Goal: Task Accomplishment & Management: Use online tool/utility

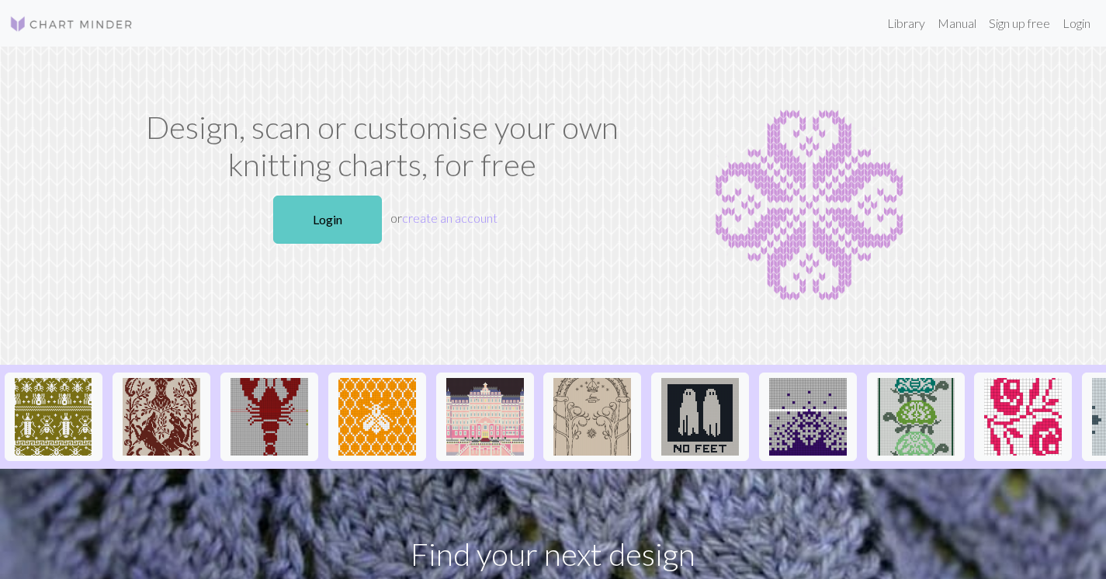
click at [320, 216] on link "Login" at bounding box center [327, 220] width 109 height 48
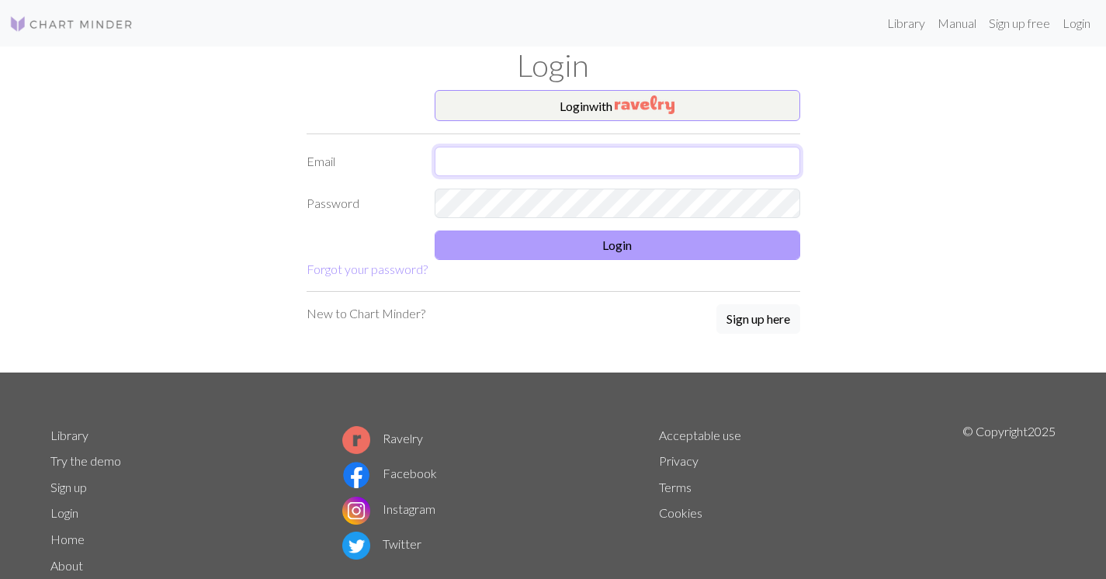
type input "[EMAIL_ADDRESS][DOMAIN_NAME]"
click at [571, 237] on button "Login" at bounding box center [618, 245] width 366 height 29
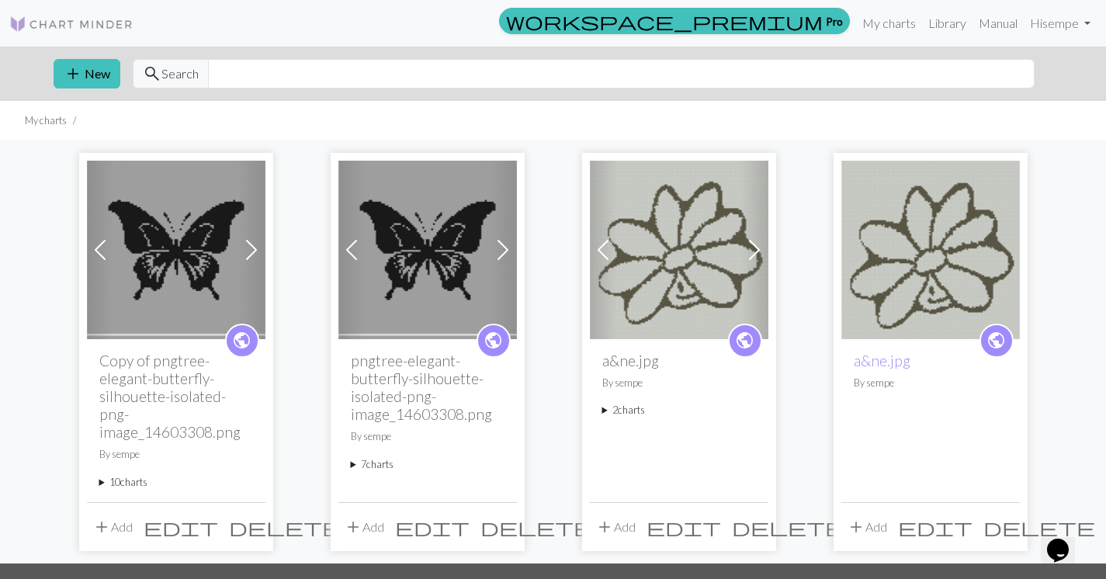
click at [252, 251] on span at bounding box center [251, 250] width 25 height 25
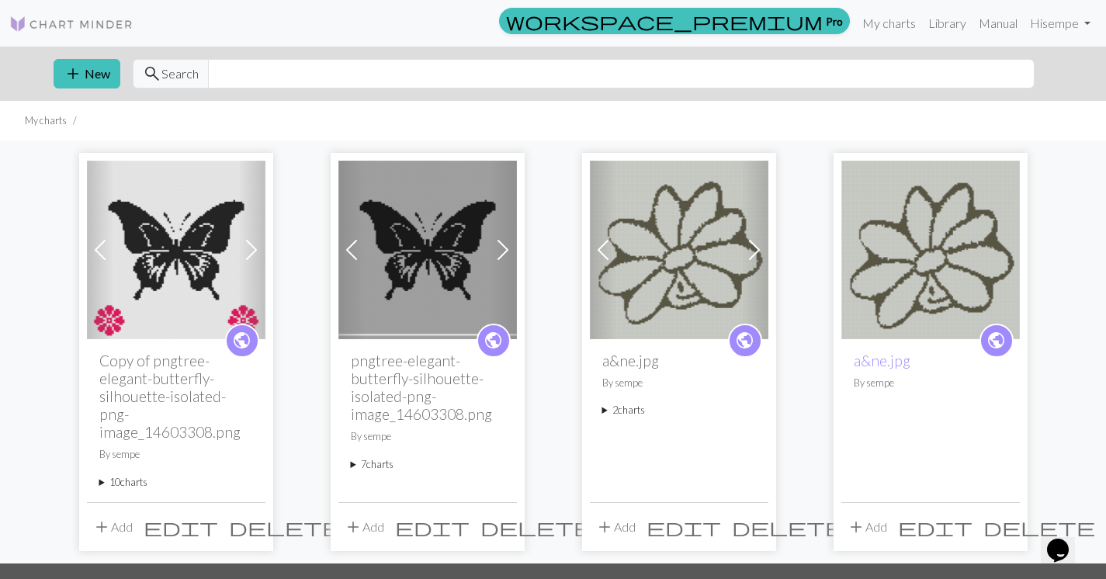
click at [223, 262] on img at bounding box center [176, 250] width 179 height 179
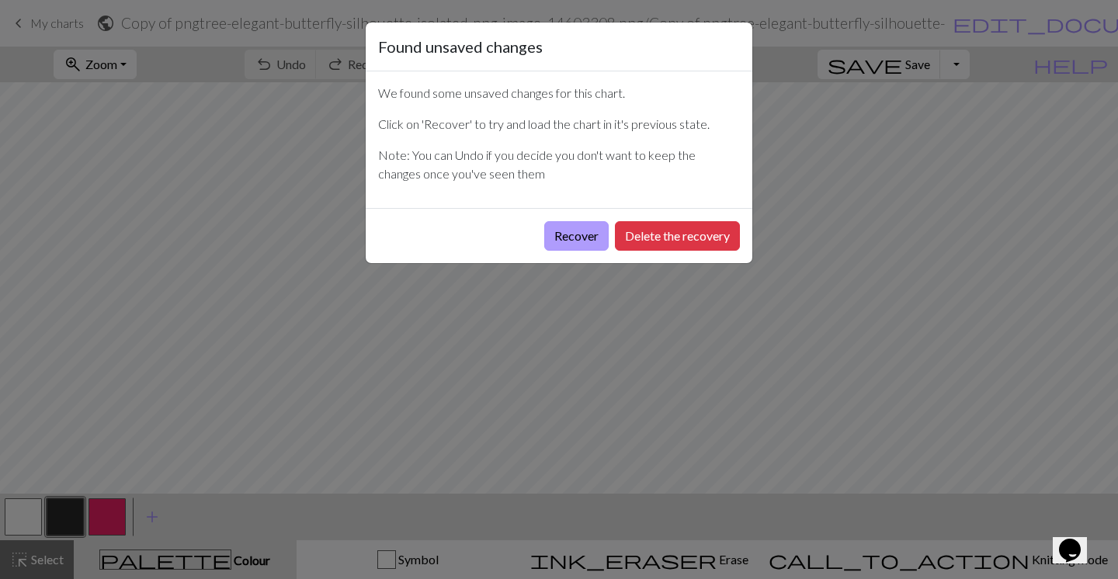
click at [571, 241] on button "Recover" at bounding box center [576, 235] width 64 height 29
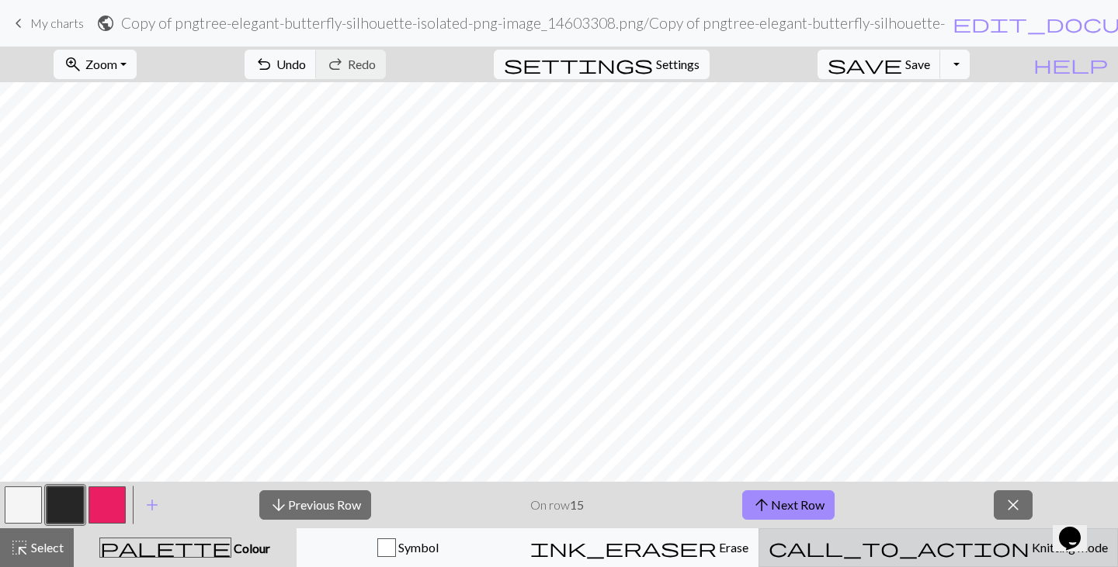
click at [953, 548] on span "call_to_action" at bounding box center [899, 548] width 261 height 22
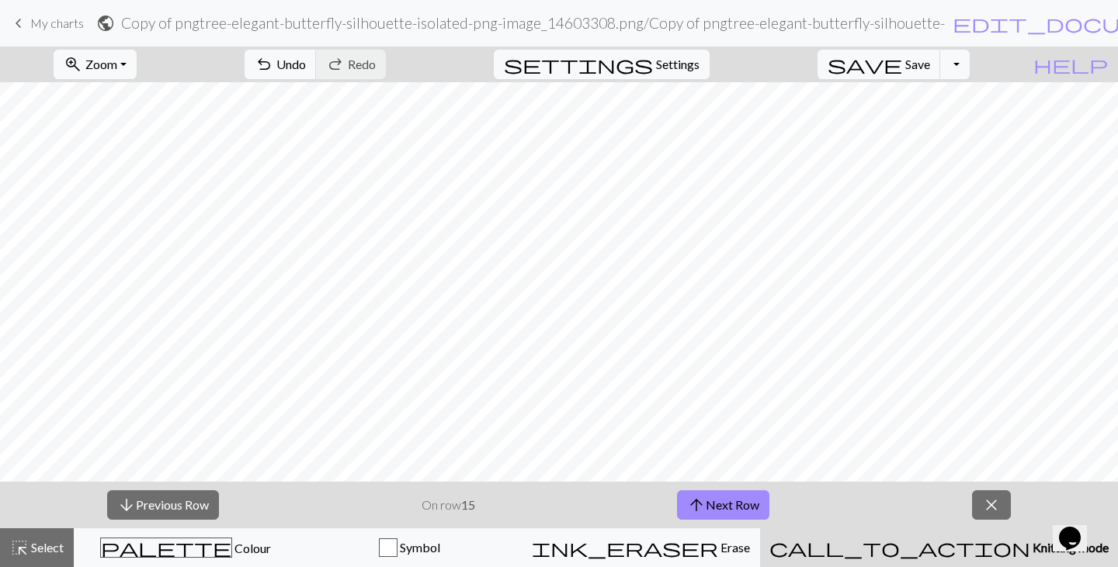
scroll to position [720, 0]
click at [117, 62] on span "Zoom" at bounding box center [101, 64] width 32 height 15
click at [128, 186] on button "50%" at bounding box center [115, 186] width 123 height 25
click at [117, 63] on span "Zoom" at bounding box center [101, 64] width 32 height 15
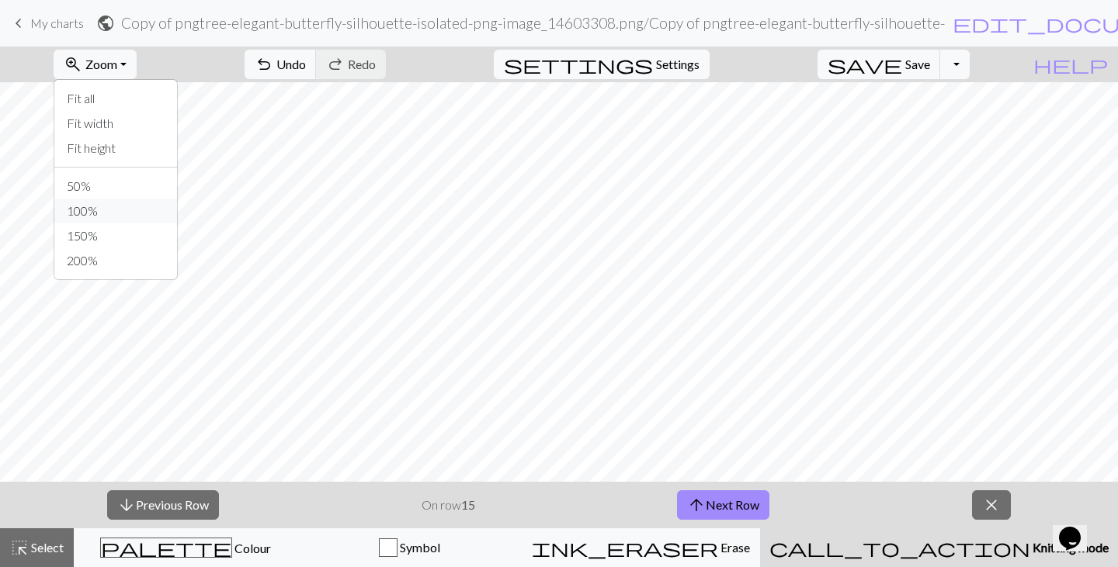
click at [129, 213] on button "100%" at bounding box center [115, 211] width 123 height 25
click at [744, 503] on button "arrow_upward Next Row" at bounding box center [723, 505] width 92 height 29
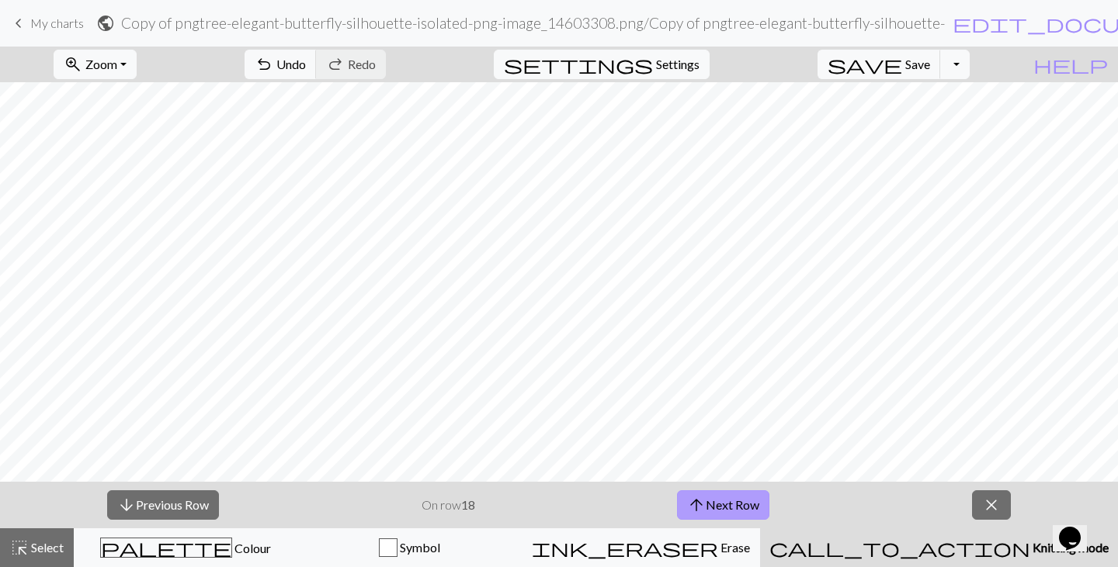
click at [744, 503] on button "arrow_upward Next Row" at bounding box center [723, 505] width 92 height 29
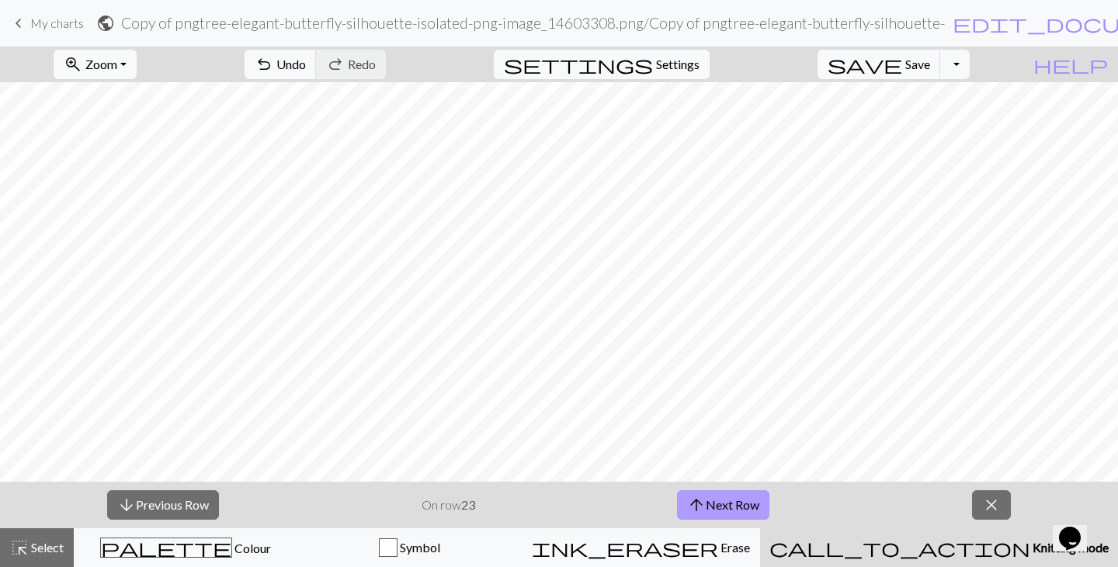
click at [744, 503] on button "arrow_upward Next Row" at bounding box center [723, 505] width 92 height 29
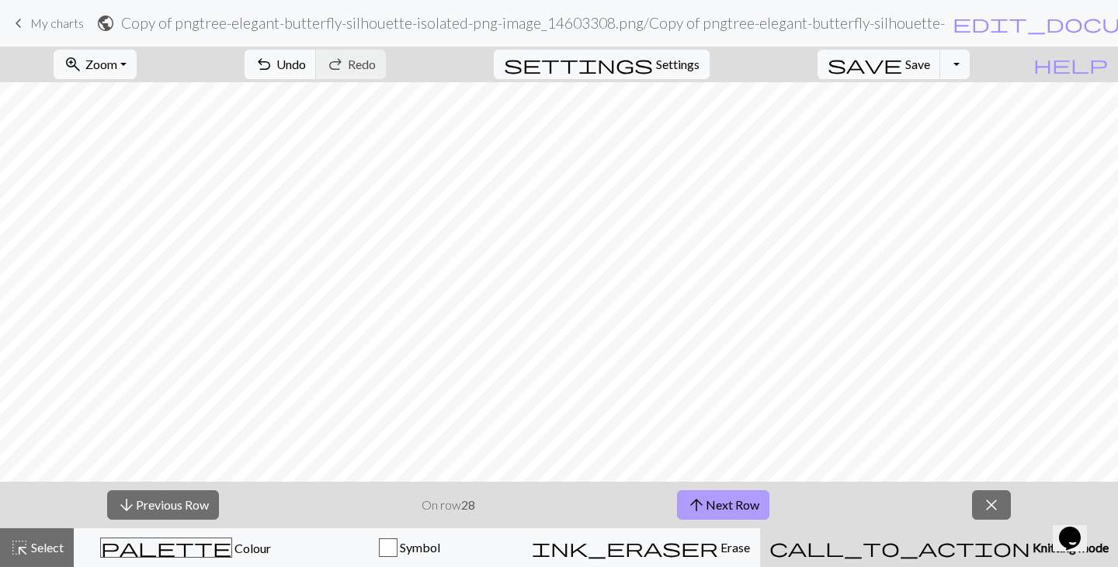
click at [744, 503] on button "arrow_upward Next Row" at bounding box center [723, 505] width 92 height 29
click at [745, 503] on button "arrow_upward Next Row" at bounding box center [723, 505] width 92 height 29
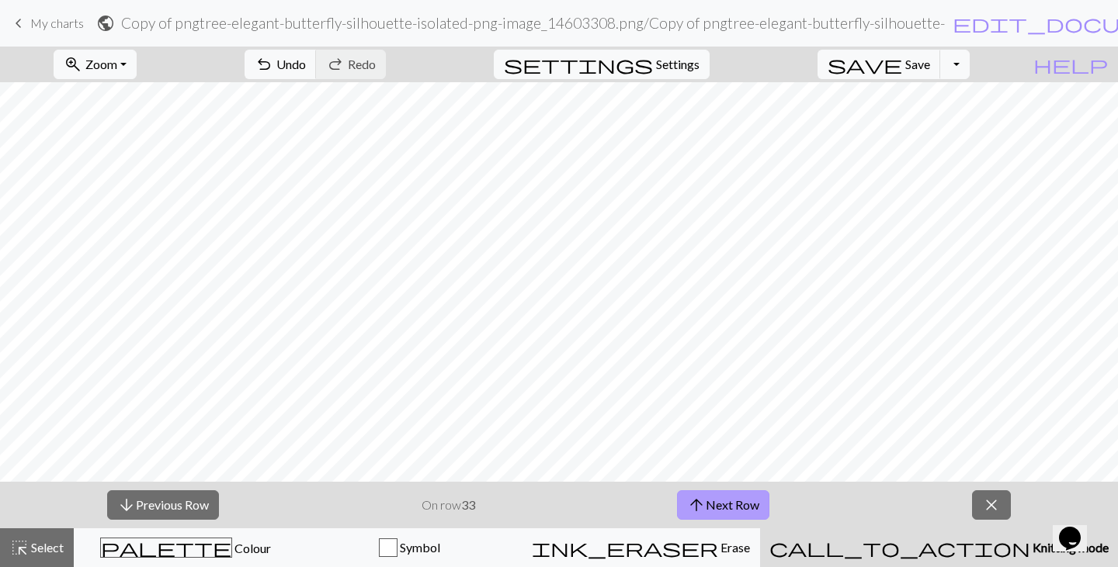
click at [745, 503] on button "arrow_upward Next Row" at bounding box center [723, 505] width 92 height 29
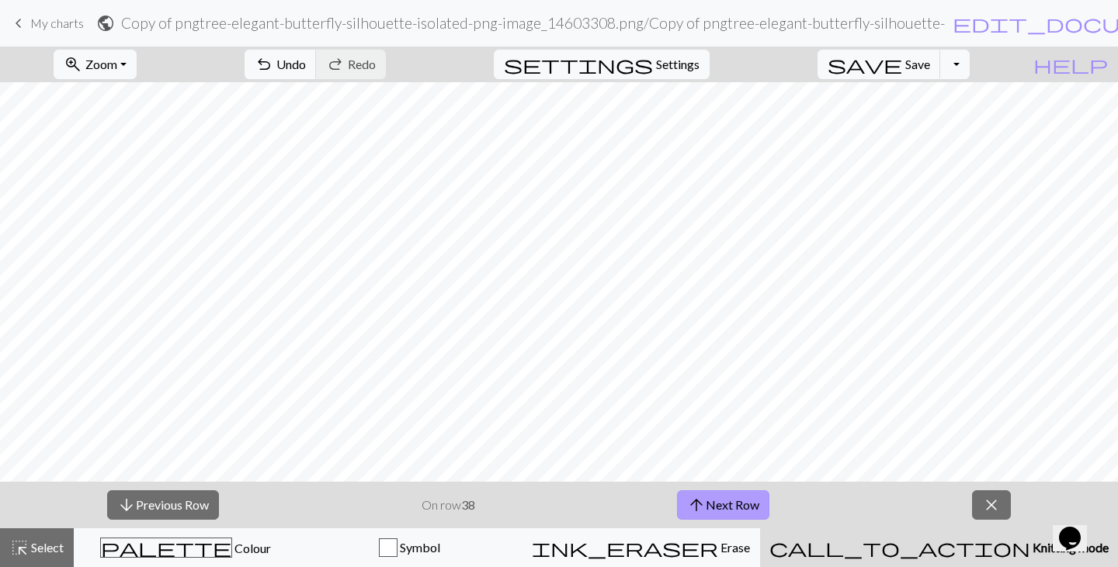
click at [745, 503] on button "arrow_upward Next Row" at bounding box center [723, 505] width 92 height 29
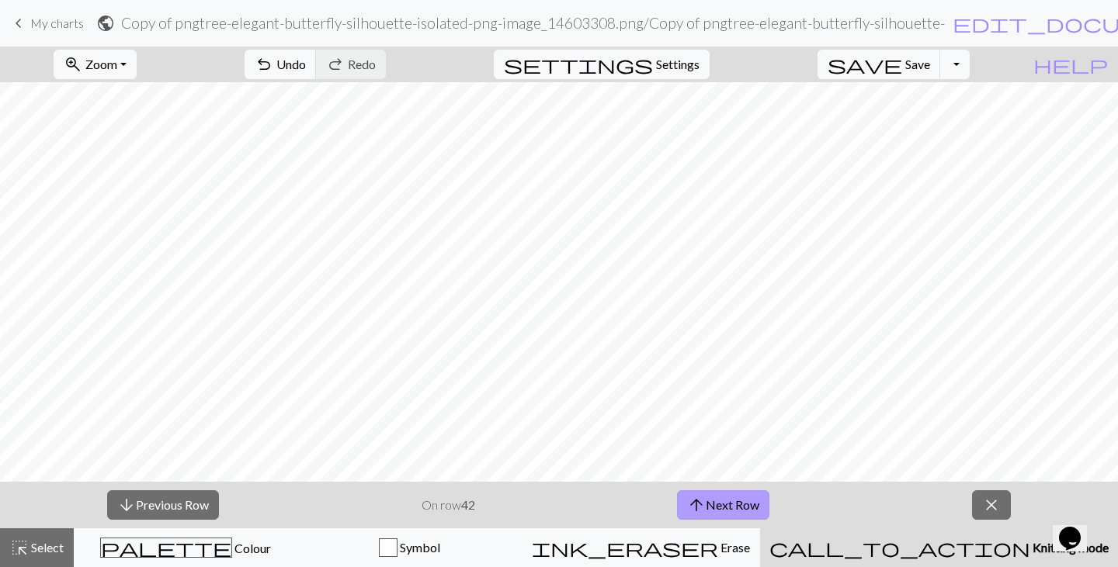
click at [738, 501] on button "arrow_upward Next Row" at bounding box center [723, 505] width 92 height 29
click at [737, 501] on button "arrow_upward Next Row" at bounding box center [723, 505] width 92 height 29
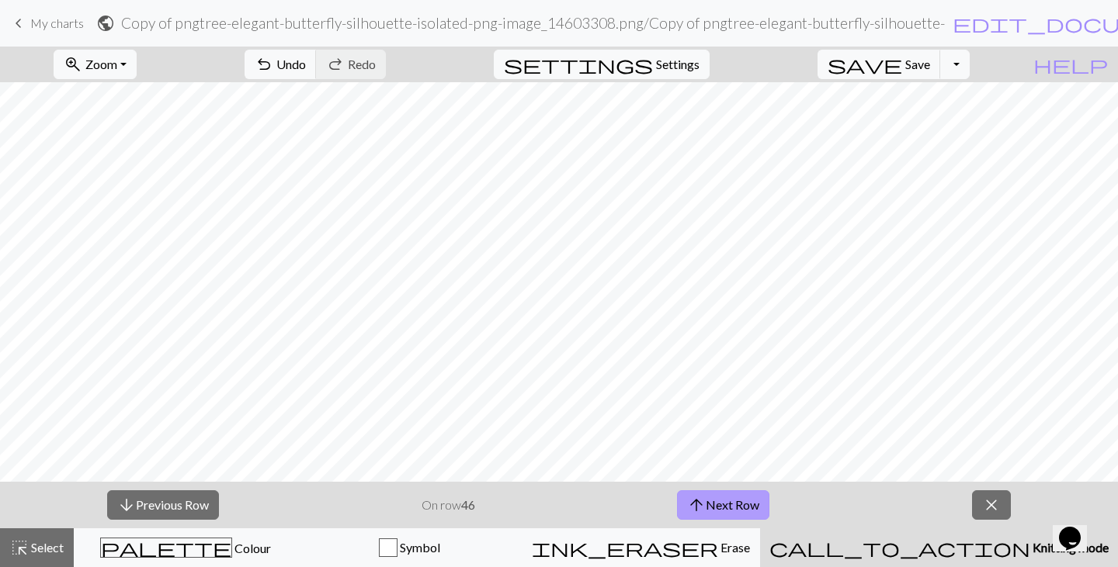
click at [742, 503] on button "arrow_upward Next Row" at bounding box center [723, 505] width 92 height 29
